Goal: Download file/media

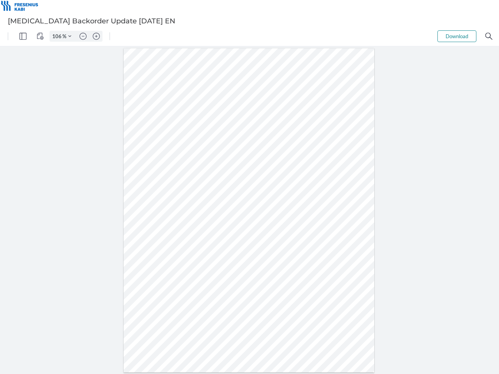
click at [23, 36] on img "Panel" at bounding box center [22, 36] width 7 height 7
click at [40, 36] on img "View Controls" at bounding box center [40, 36] width 7 height 7
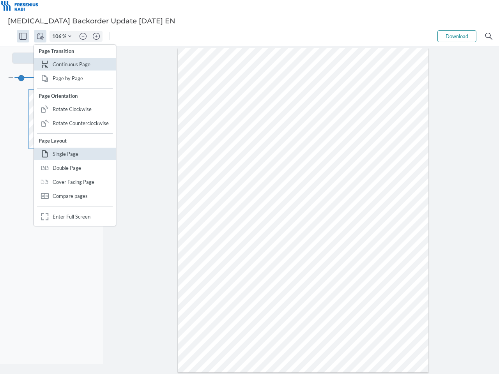
click at [58, 36] on input "106" at bounding box center [56, 36] width 12 height 7
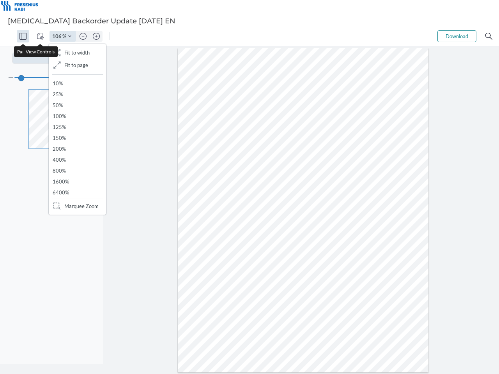
click at [70, 36] on img "Zoom Controls" at bounding box center [69, 36] width 3 height 3
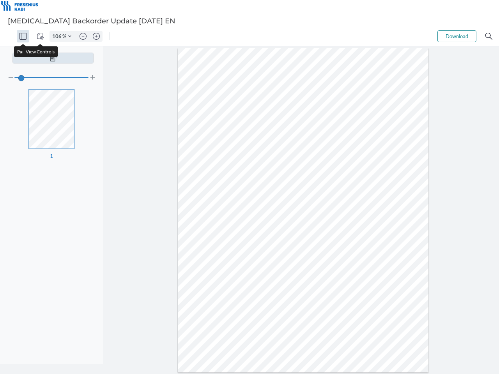
click at [83, 36] on img "Zoom out" at bounding box center [83, 36] width 7 height 7
click at [96, 36] on img "Zoom in" at bounding box center [96, 36] width 7 height 7
type input "106"
click at [457, 36] on button "Download" at bounding box center [456, 36] width 39 height 12
click at [489, 36] on img "Search" at bounding box center [488, 36] width 7 height 7
